Goal: Information Seeking & Learning: Learn about a topic

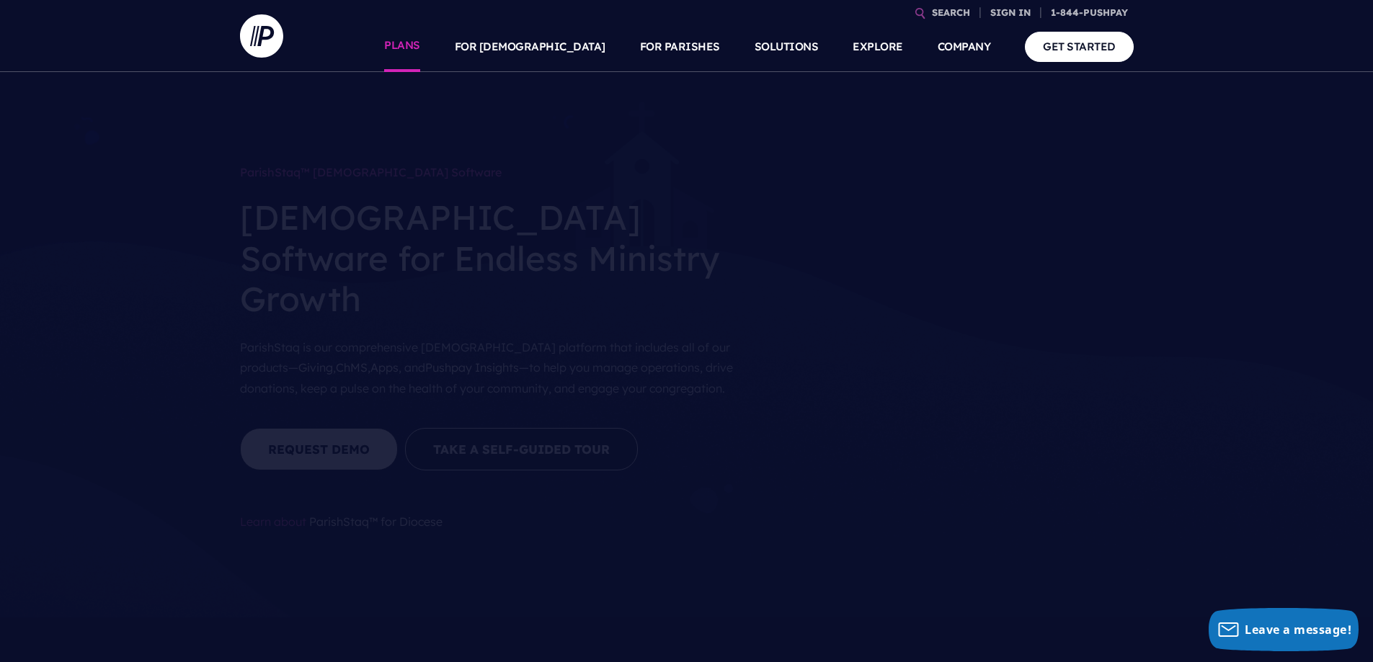
click at [420, 49] on link "PLANS" at bounding box center [402, 47] width 36 height 50
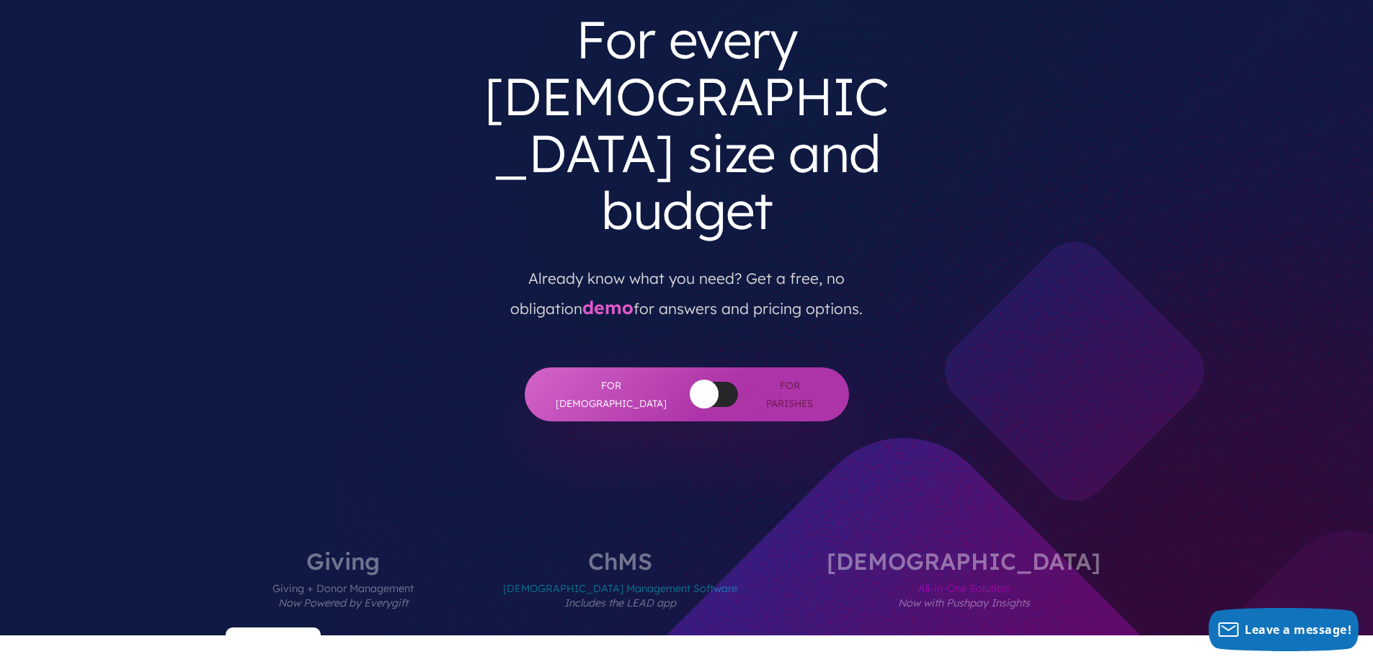
scroll to position [144, 0]
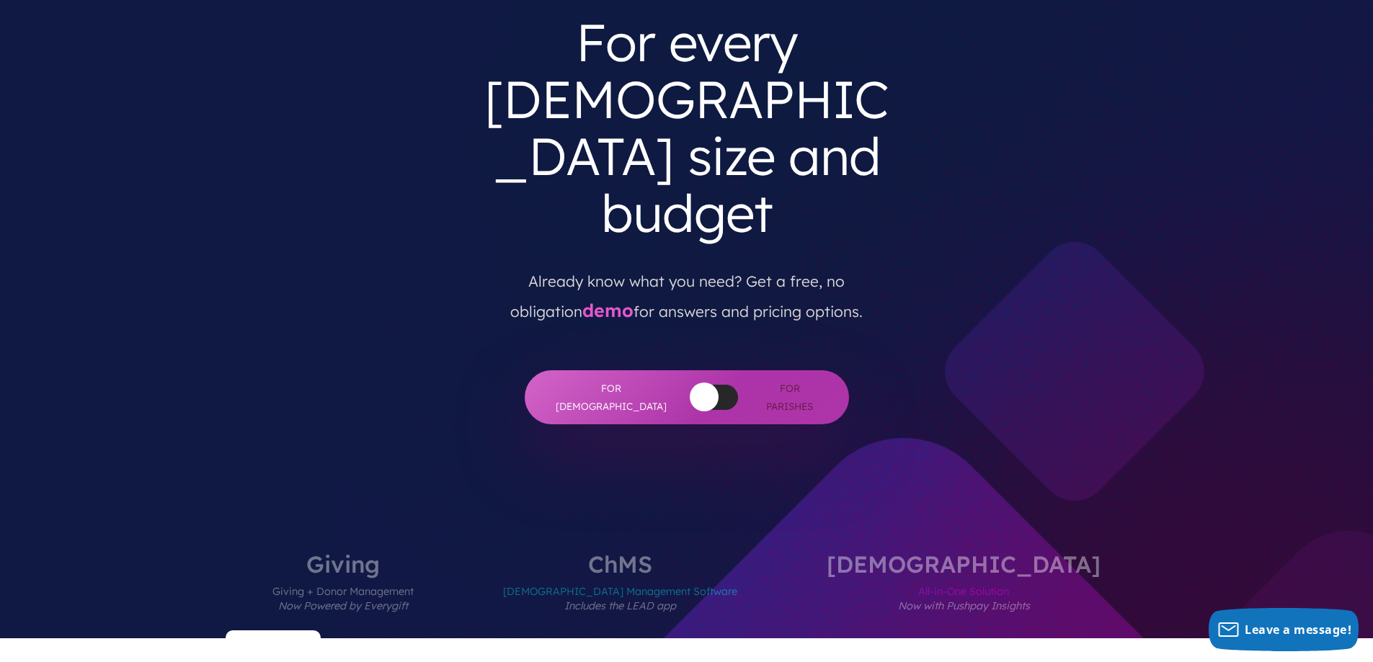
click at [956, 553] on label "[DEMOGRAPHIC_DATA] All-in-One Solution Now with Pushpay Insights" at bounding box center [963, 596] width 360 height 86
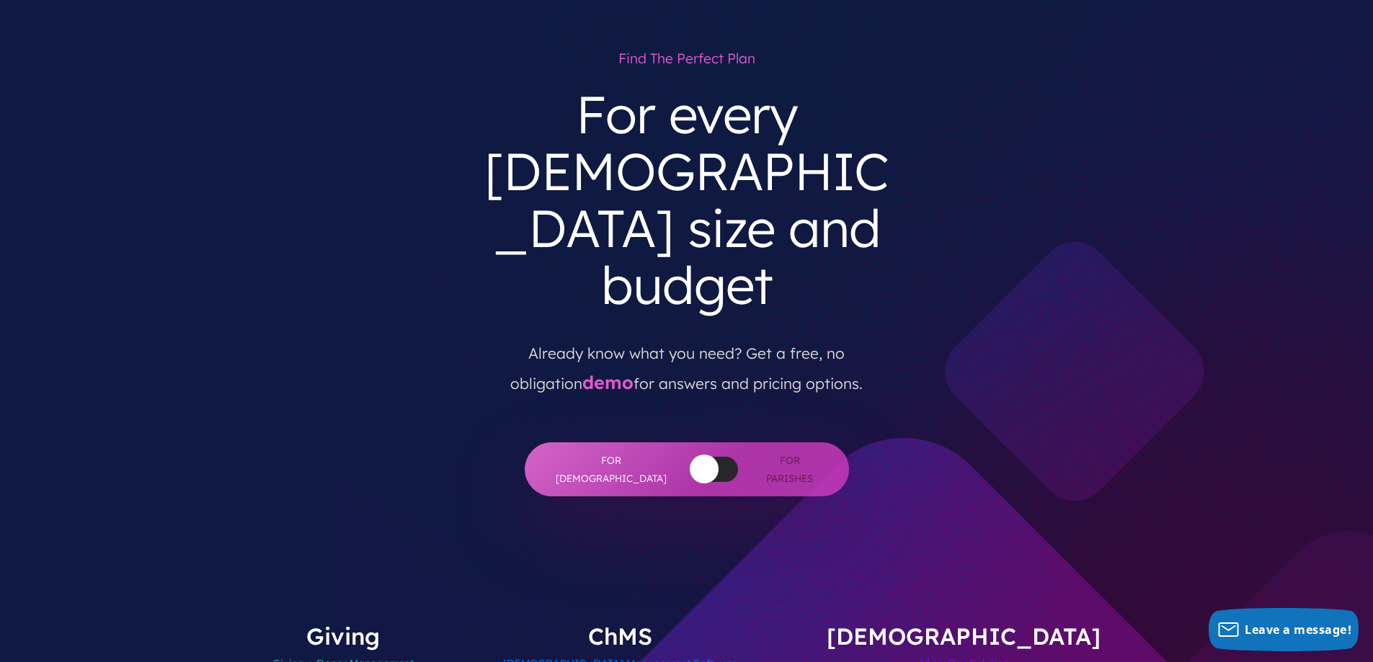
scroll to position [0, 0]
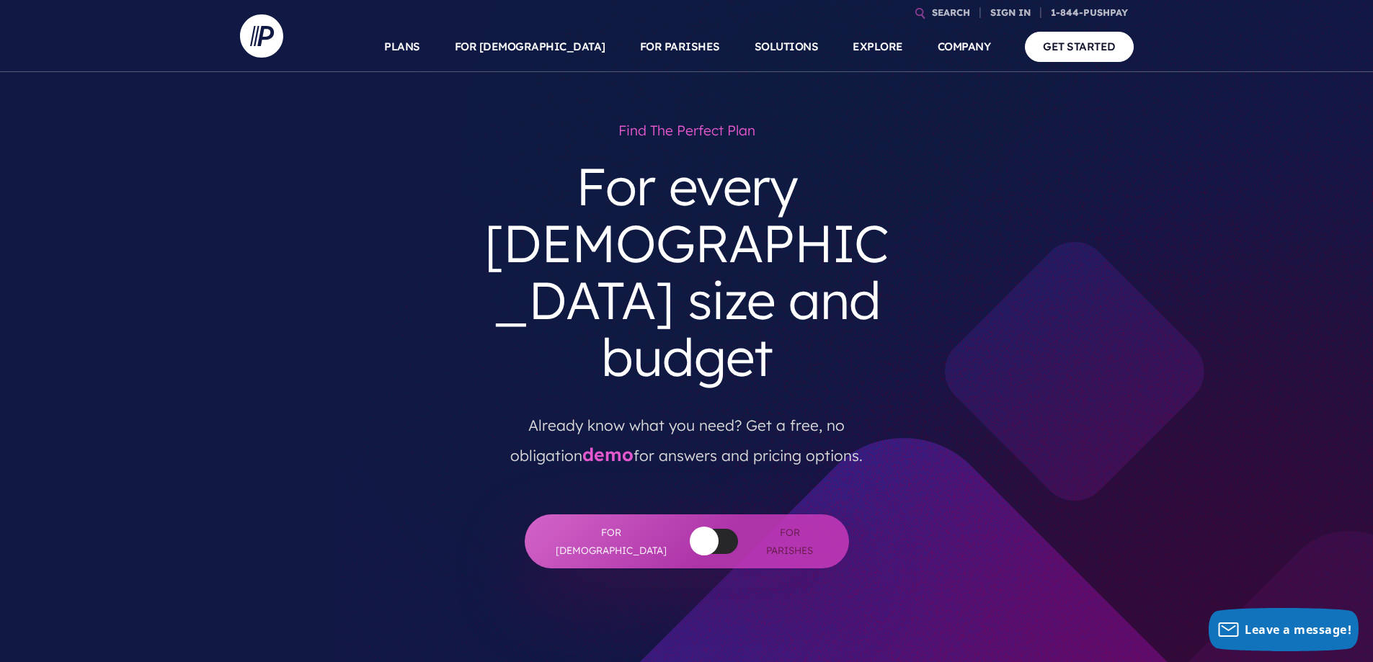
click at [696, 529] on div at bounding box center [714, 541] width 48 height 25
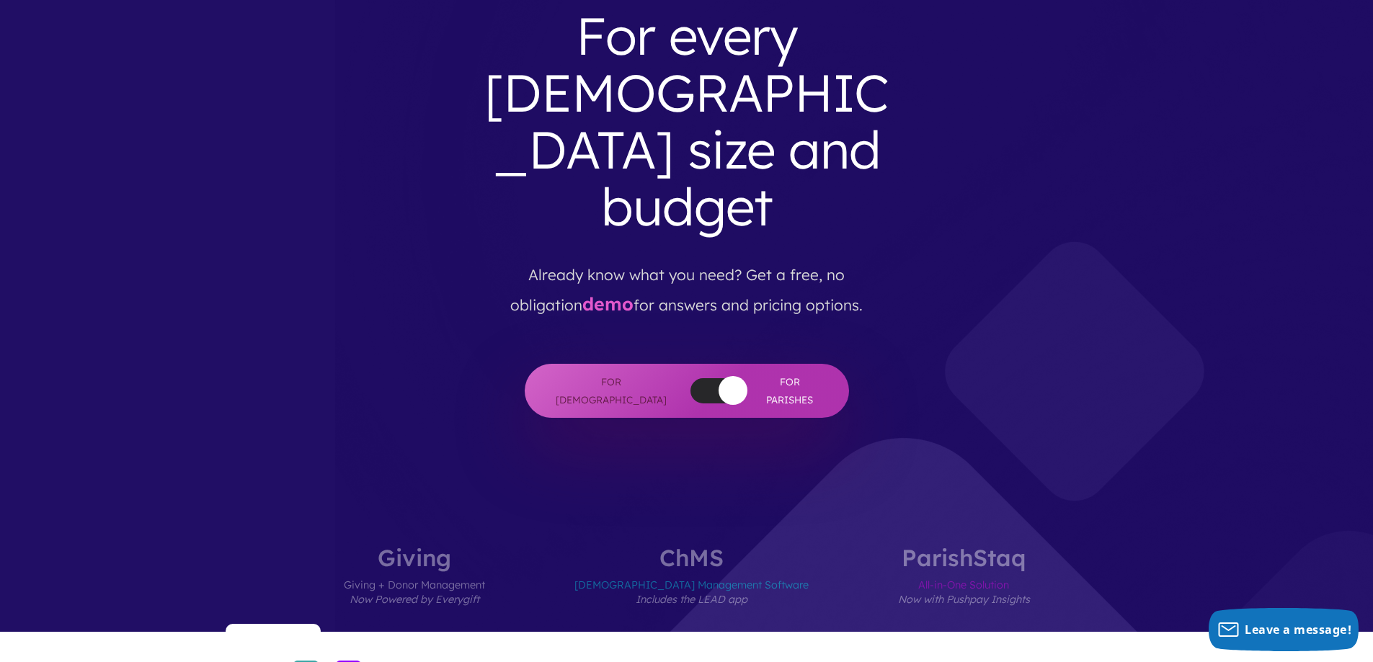
scroll to position [144, 0]
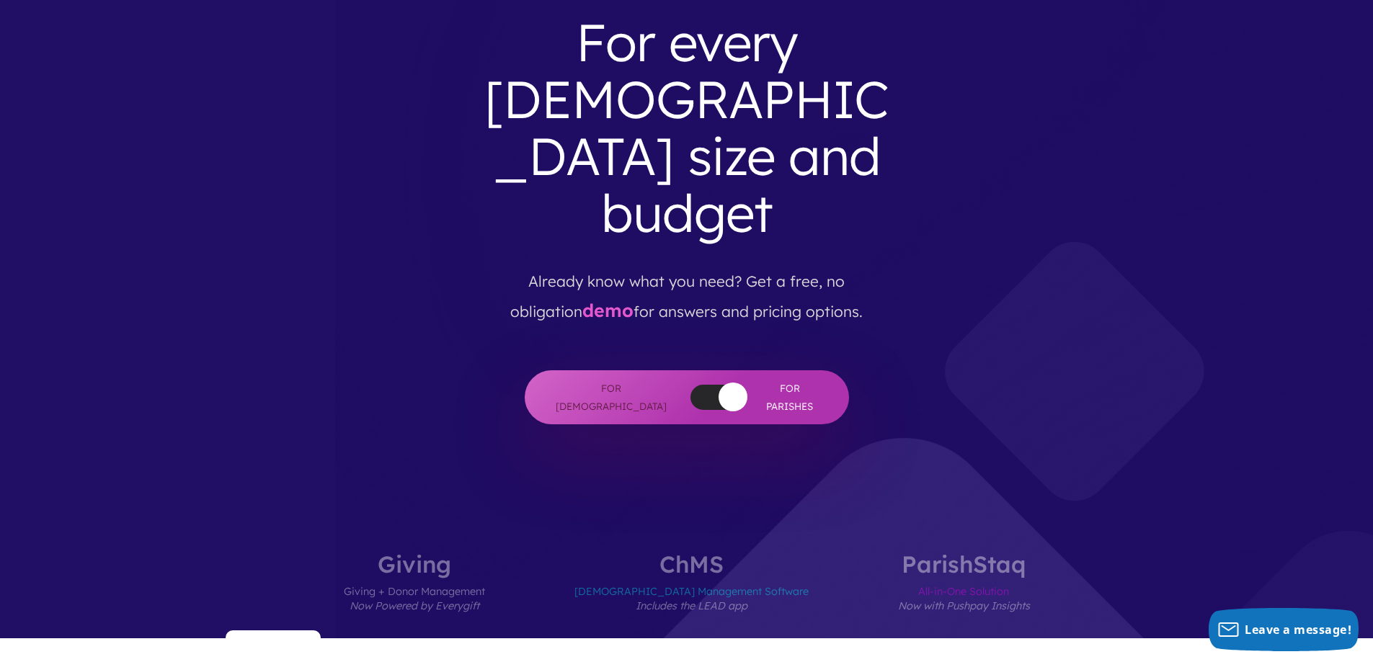
click at [690, 385] on div at bounding box center [714, 397] width 48 height 25
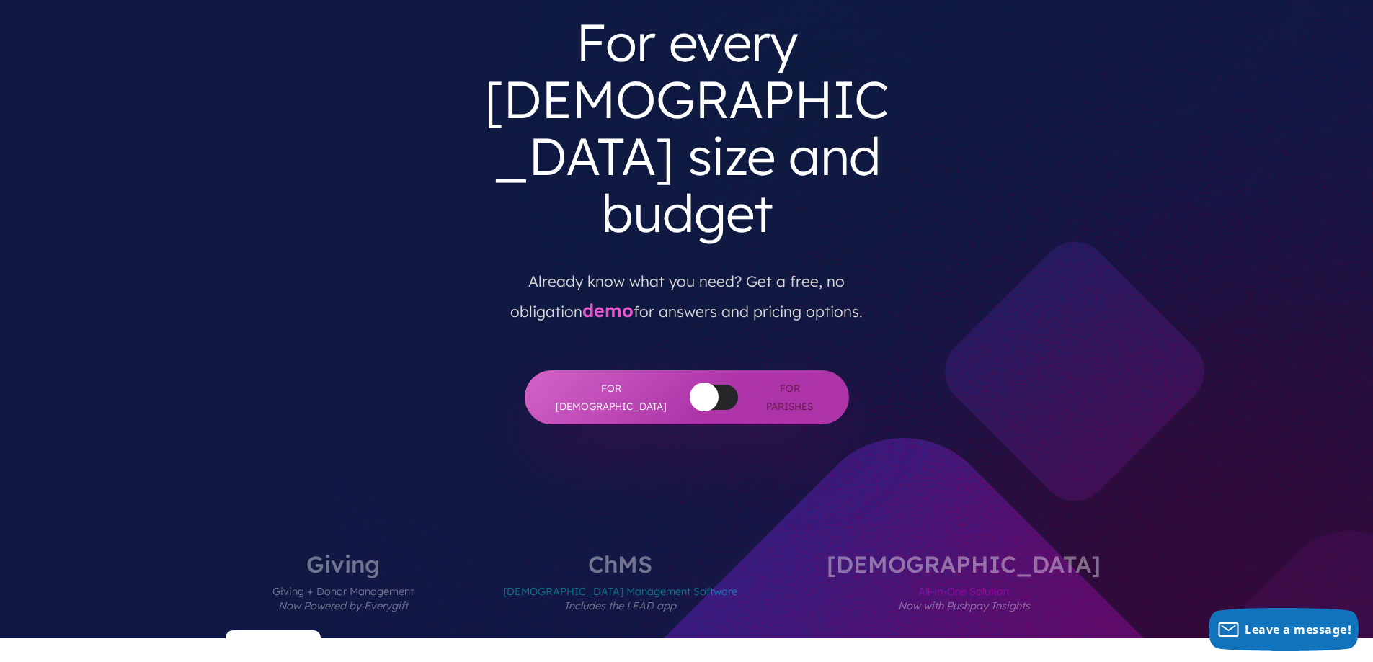
scroll to position [0, 0]
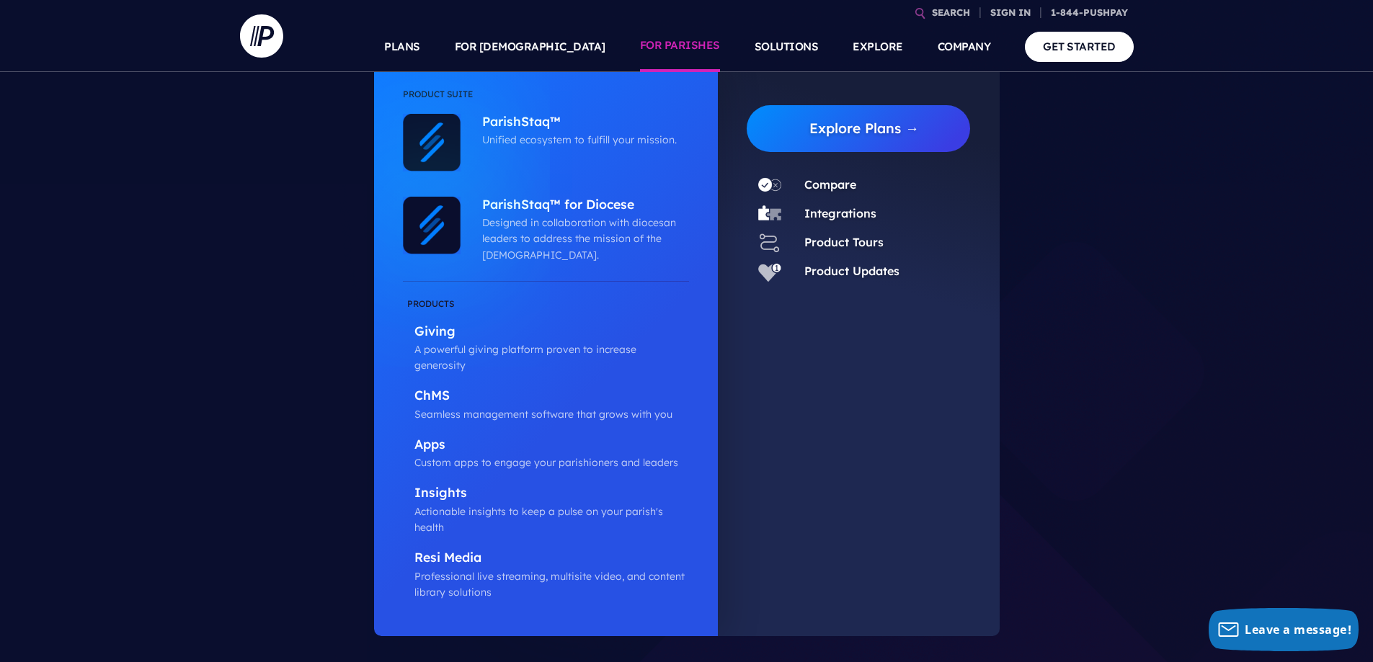
click at [659, 45] on link "FOR PARISHES" at bounding box center [680, 47] width 80 height 50
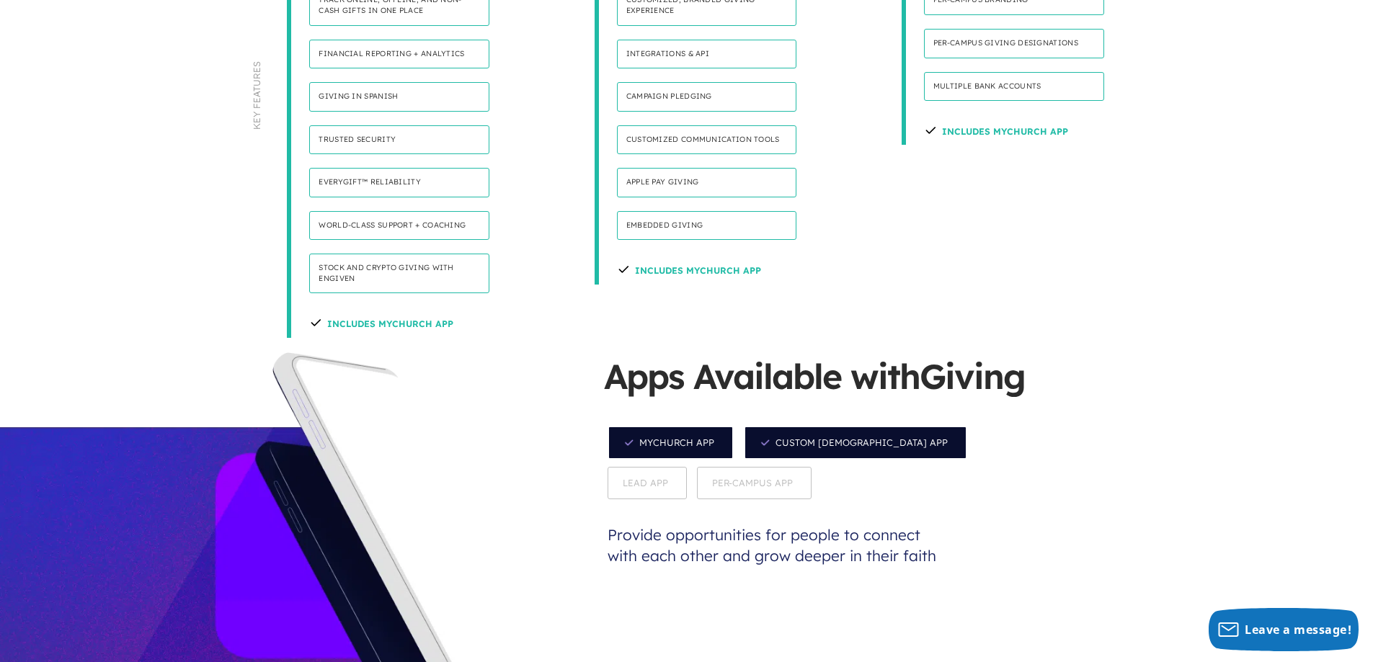
scroll to position [1153, 0]
